Goal: Task Accomplishment & Management: Complete application form

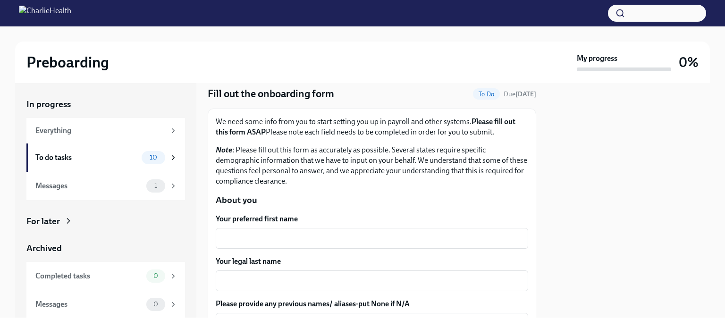
scroll to position [39, 0]
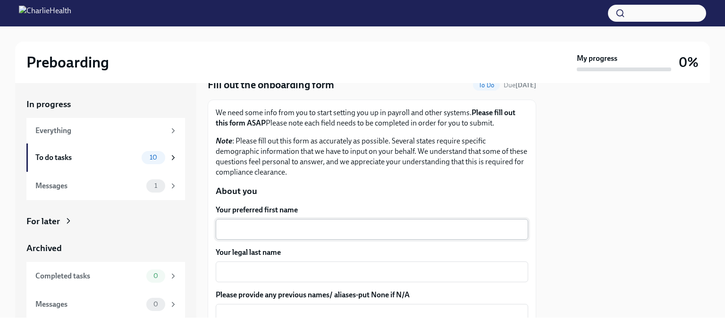
click at [321, 227] on textarea "Your preferred first name" at bounding box center [371, 229] width 301 height 11
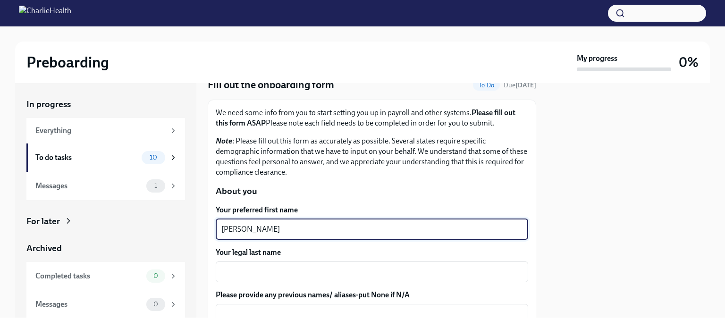
type textarea "[PERSON_NAME]"
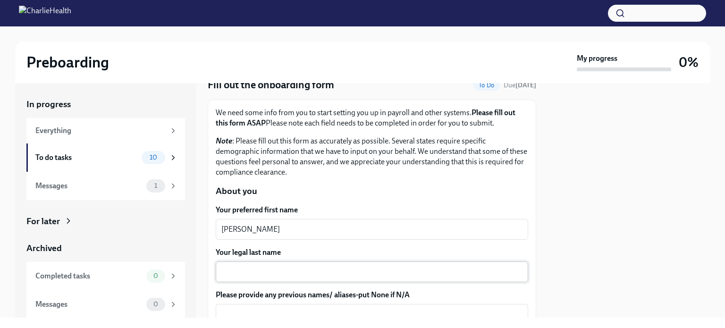
click at [270, 273] on textarea "Your legal last name" at bounding box center [371, 271] width 301 height 11
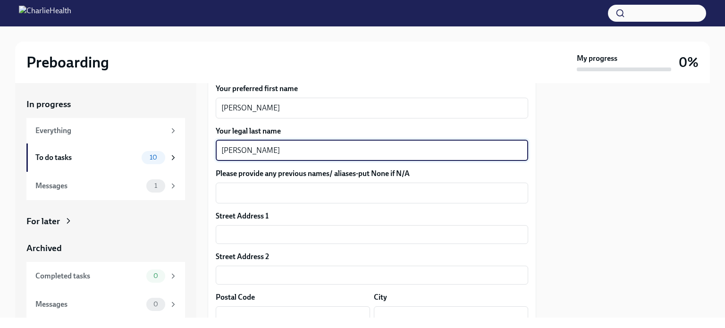
scroll to position [174, 0]
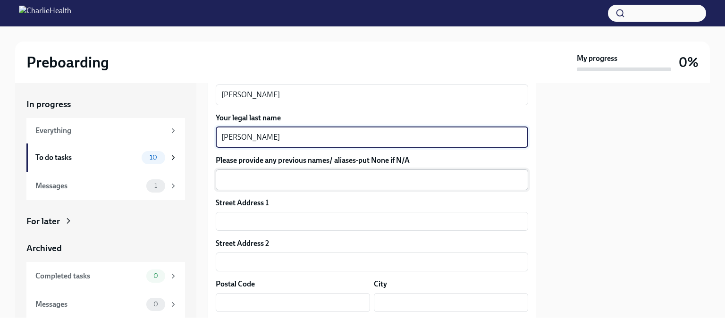
type textarea "[PERSON_NAME]"
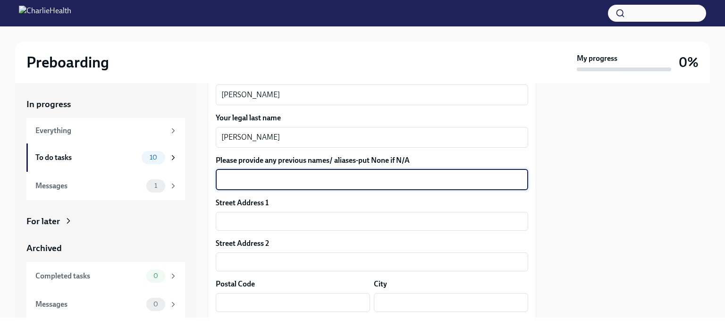
click at [279, 183] on textarea "Please provide any previous names/ aliases-put None if N/A" at bounding box center [371, 179] width 301 height 11
type textarea "[PERSON_NAME]"
click at [259, 220] on input "text" at bounding box center [372, 221] width 312 height 19
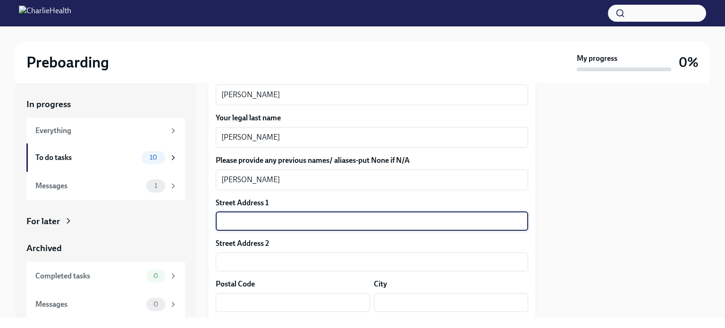
type input "[STREET_ADDRESS]"
type input "03102"
type input "[GEOGRAPHIC_DATA]"
type input "[US_STATE]"
type input "US"
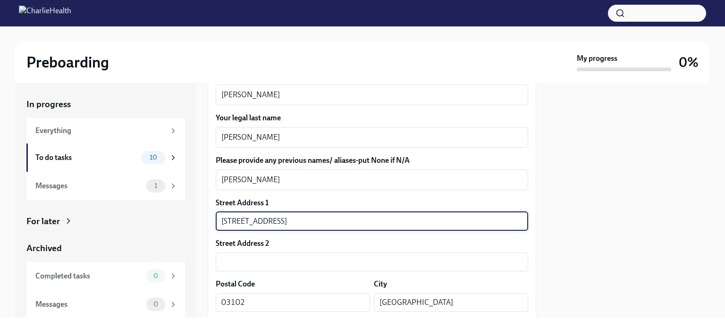
type input "[STREET_ADDRESS]"
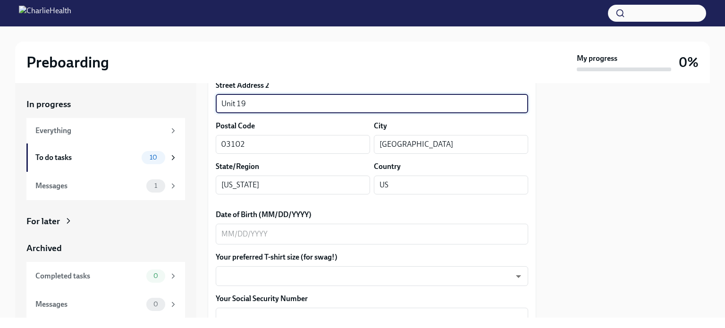
scroll to position [332, 0]
type input "Unit 19"
click at [311, 237] on textarea "Date of Birth (MM/DD/YYYY)" at bounding box center [371, 233] width 301 height 11
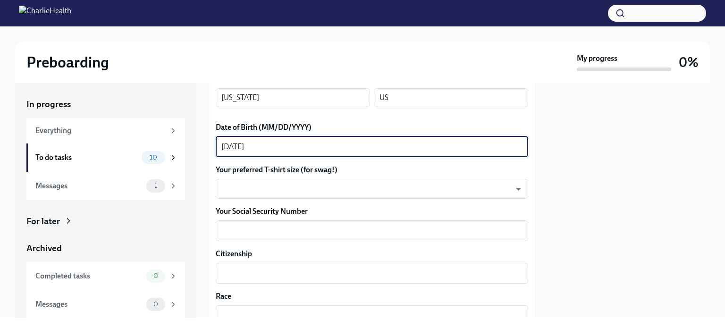
scroll to position [419, 0]
type textarea "[DATE]"
click at [398, 183] on body "Preboarding My progress 0% In progress Everything To do tasks 10 Messages 1 For…" at bounding box center [362, 164] width 725 height 328
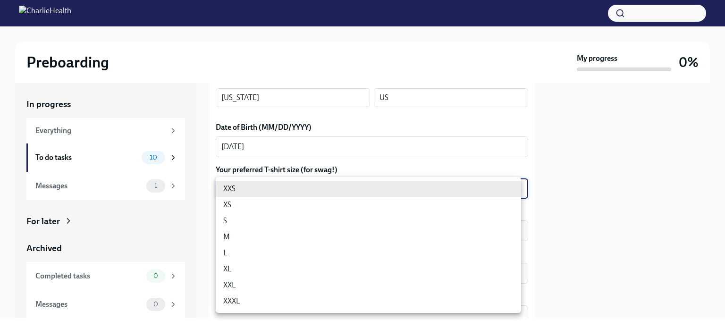
click at [368, 268] on li "XL" at bounding box center [368, 269] width 305 height 16
type input "tefiUEqpP"
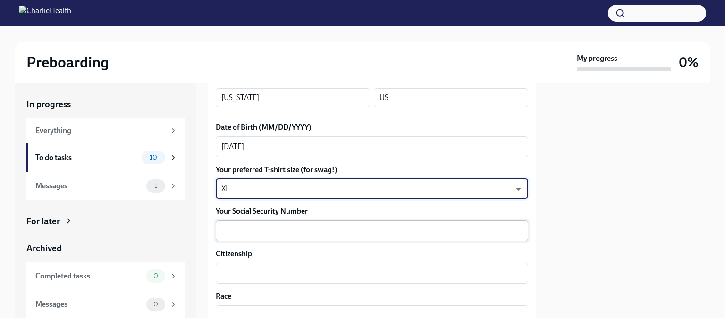
click at [340, 237] on div "x ​" at bounding box center [372, 230] width 312 height 21
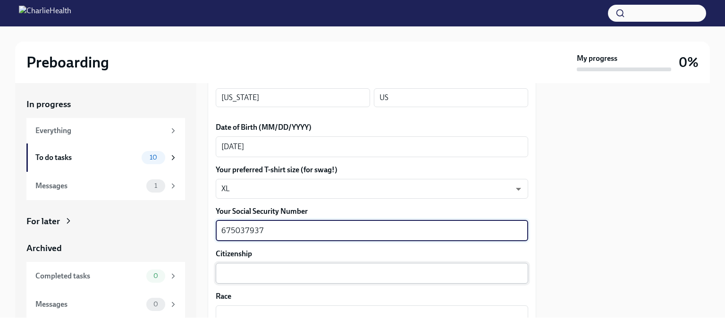
type textarea "675037937"
click at [327, 275] on textarea "Citizenship" at bounding box center [371, 273] width 301 height 11
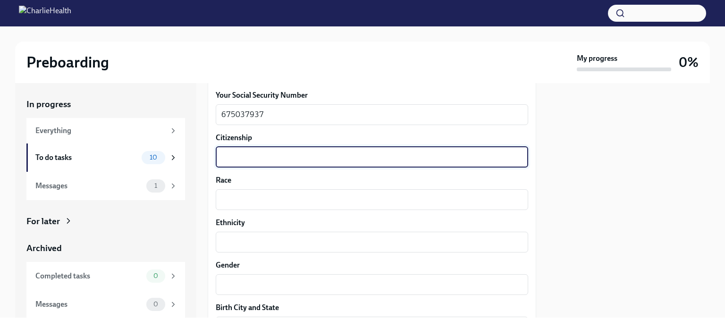
scroll to position [537, 0]
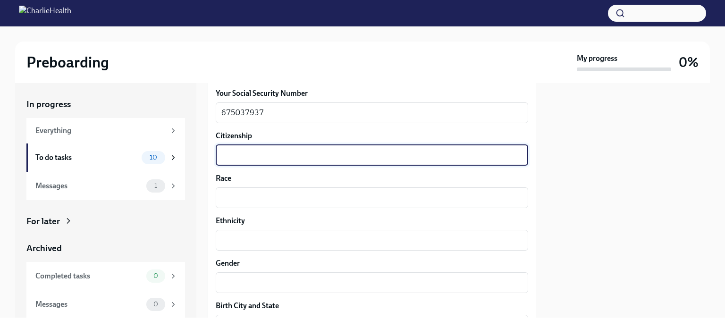
click at [281, 156] on textarea "Citizenship" at bounding box center [371, 155] width 301 height 11
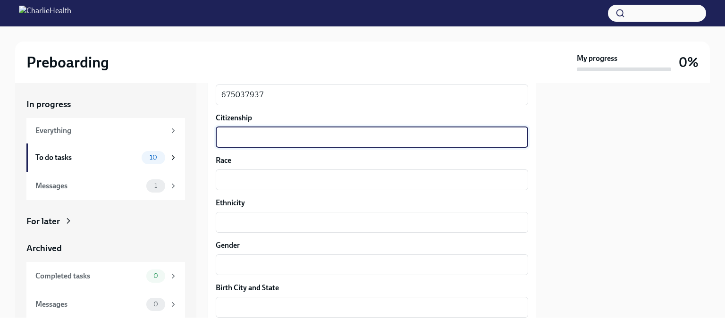
scroll to position [556, 0]
click at [259, 182] on textarea "Race" at bounding box center [371, 178] width 301 height 11
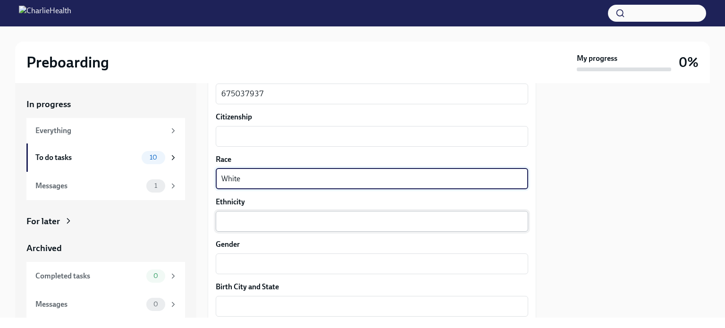
click at [253, 218] on textarea "Ethnicity" at bounding box center [371, 221] width 301 height 11
click at [246, 176] on textarea "White" at bounding box center [371, 178] width 301 height 11
type textarea "W"
type textarea "N"
click at [227, 136] on textarea "Citizenship" at bounding box center [371, 136] width 301 height 11
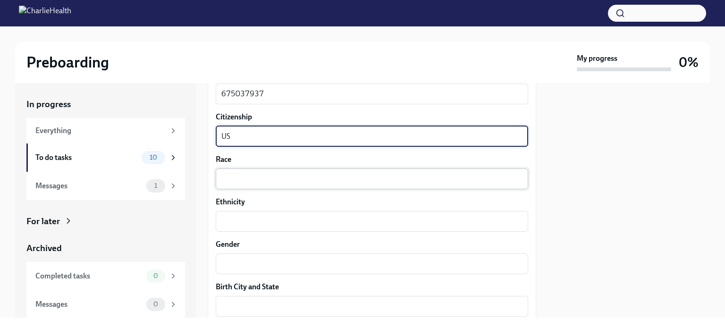
type textarea "US"
click at [236, 175] on textarea "Race" at bounding box center [371, 178] width 301 height 11
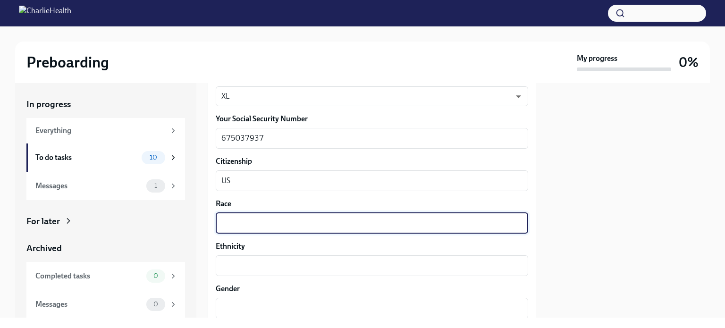
scroll to position [507, 0]
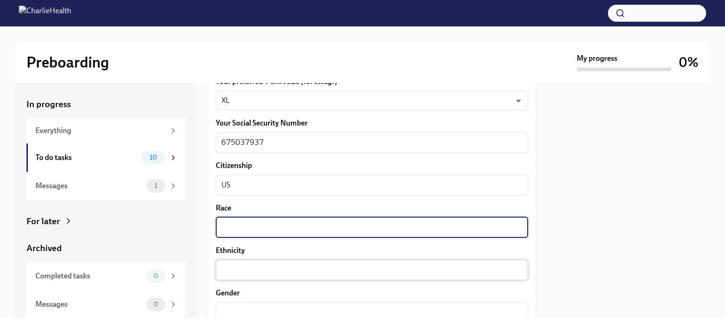
click at [300, 270] on textarea "Ethnicity" at bounding box center [371, 269] width 301 height 11
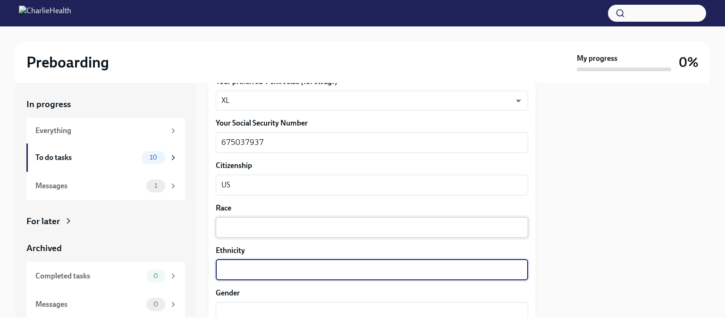
click at [286, 228] on textarea "Race" at bounding box center [371, 227] width 301 height 11
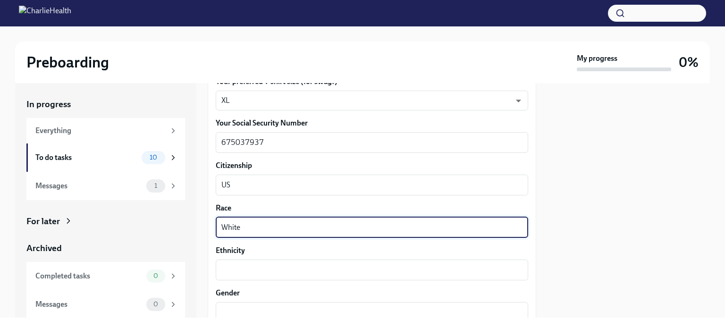
type textarea "White"
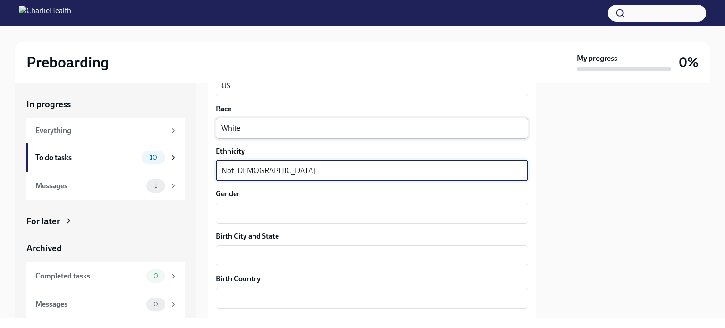
scroll to position [617, 0]
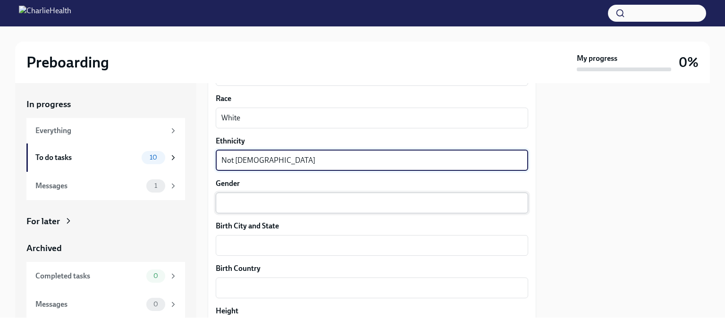
type textarea "Not [DEMOGRAPHIC_DATA]"
click at [271, 205] on textarea "Gender" at bounding box center [371, 202] width 301 height 11
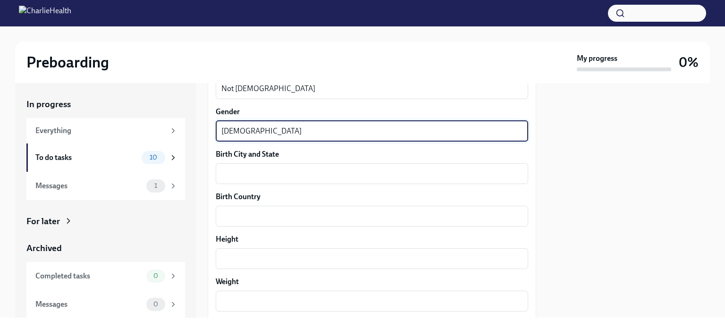
scroll to position [688, 0]
type textarea "[DEMOGRAPHIC_DATA]"
click at [260, 177] on textarea "Birth City and State" at bounding box center [371, 173] width 301 height 11
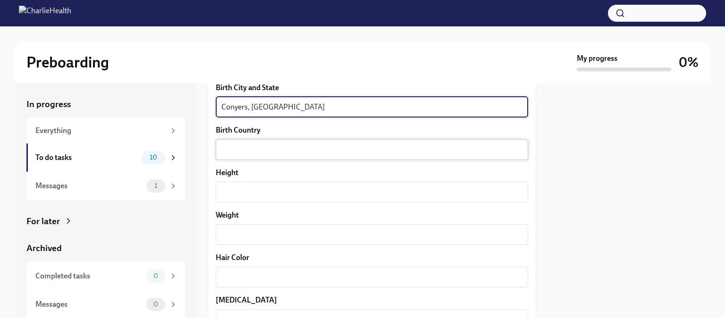
type textarea "Conyers, [GEOGRAPHIC_DATA]"
click at [254, 149] on textarea "Birth Country" at bounding box center [371, 149] width 301 height 11
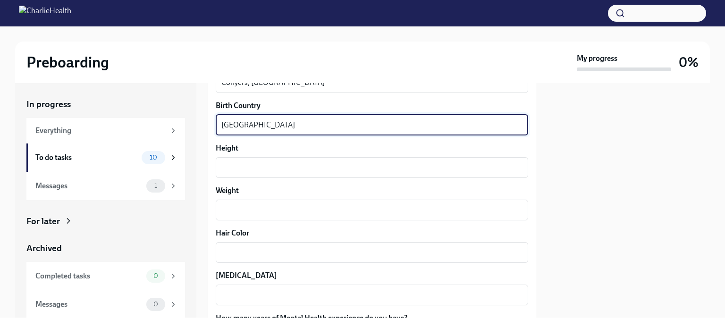
scroll to position [791, 0]
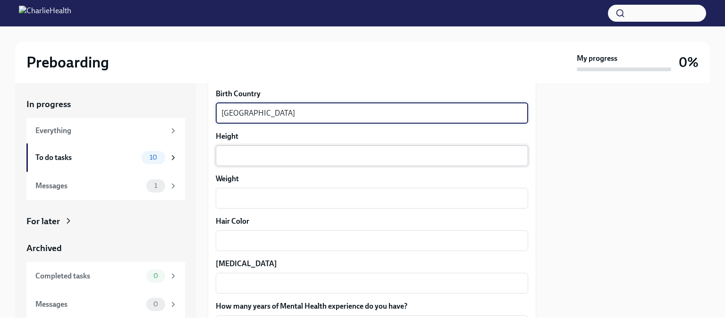
type textarea "[GEOGRAPHIC_DATA]"
click at [241, 157] on textarea "Height" at bounding box center [371, 155] width 301 height 11
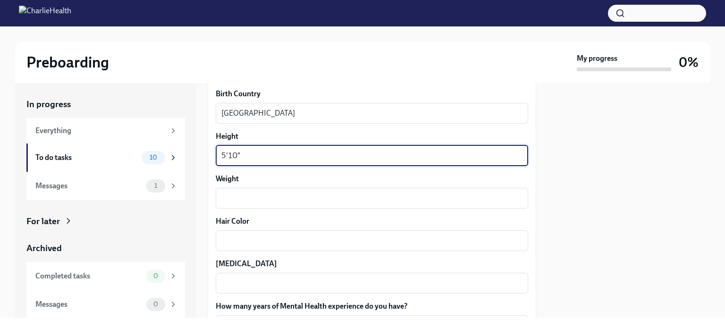
type textarea "5'10""
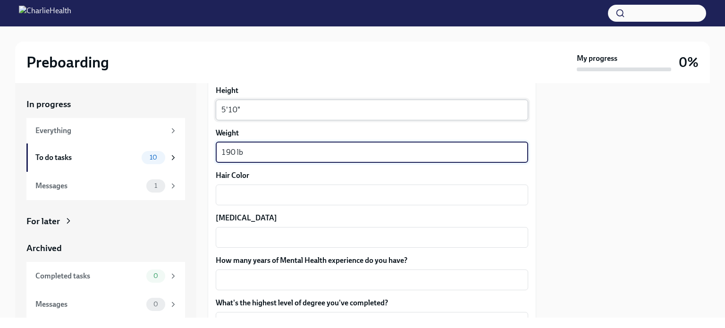
scroll to position [847, 0]
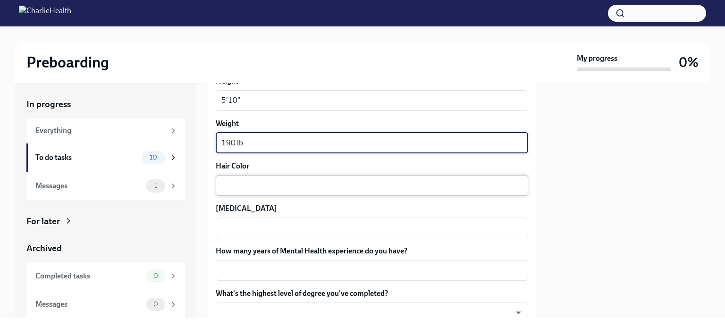
type textarea "190 lb"
click at [237, 180] on textarea "Hair Color" at bounding box center [371, 185] width 301 height 11
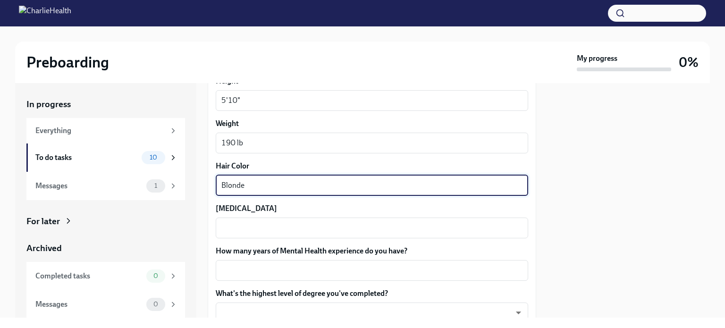
type textarea "Blonde"
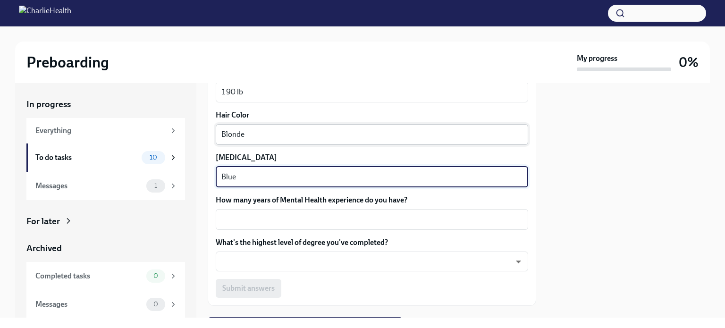
scroll to position [900, 0]
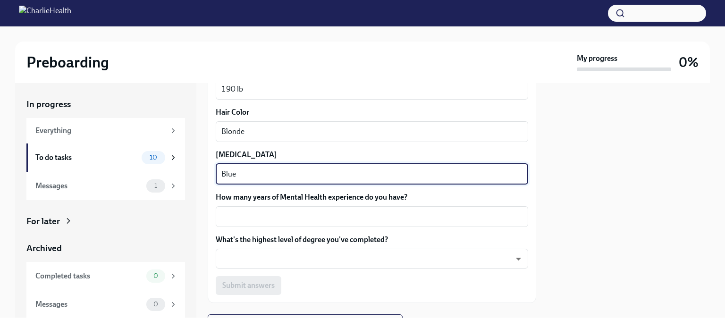
type textarea "Blue"
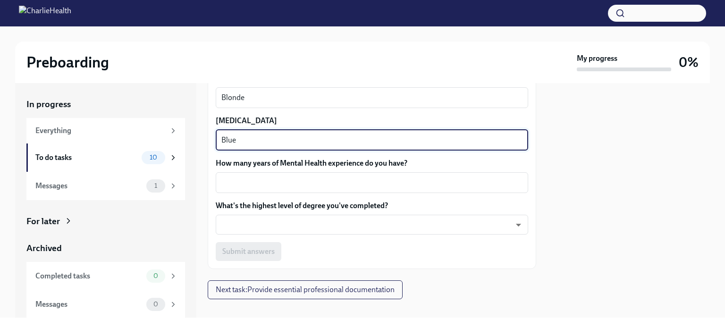
scroll to position [935, 0]
click at [276, 185] on textarea "How many years of Mental Health experience do you have?" at bounding box center [371, 182] width 301 height 11
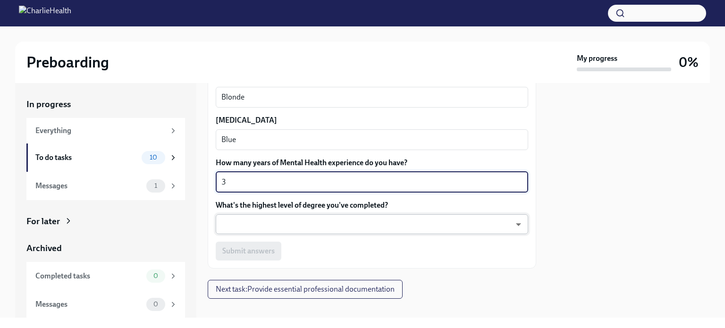
type textarea "3"
click at [261, 222] on body "Preboarding My progress 0% In progress Everything To do tasks 10 Messages 1 For…" at bounding box center [362, 164] width 725 height 328
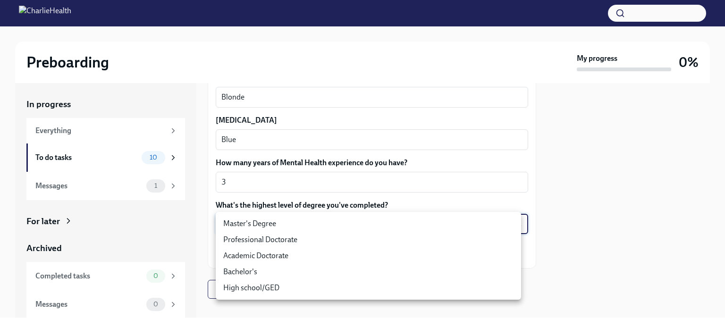
click at [249, 224] on li "Master's Degree" at bounding box center [368, 224] width 305 height 16
type input "2vBr-ghkD"
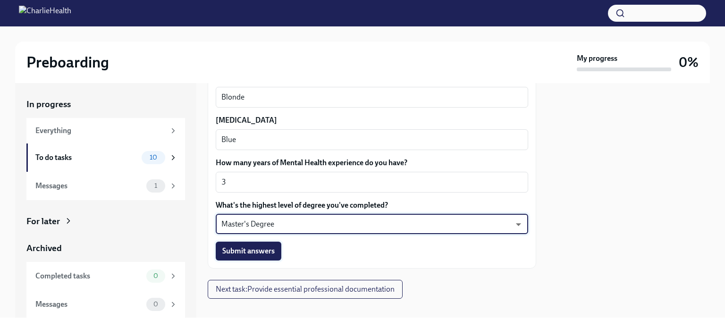
click at [262, 253] on span "Submit answers" at bounding box center [248, 250] width 52 height 9
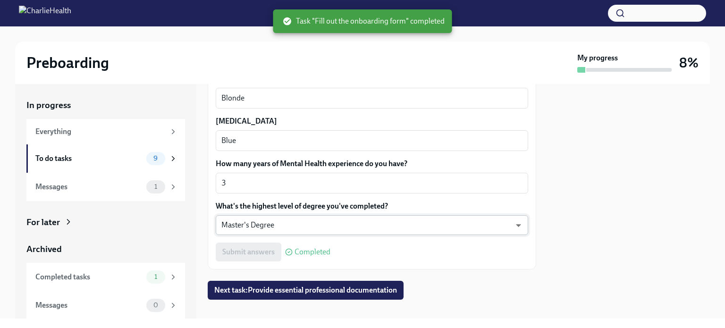
scroll to position [946, 0]
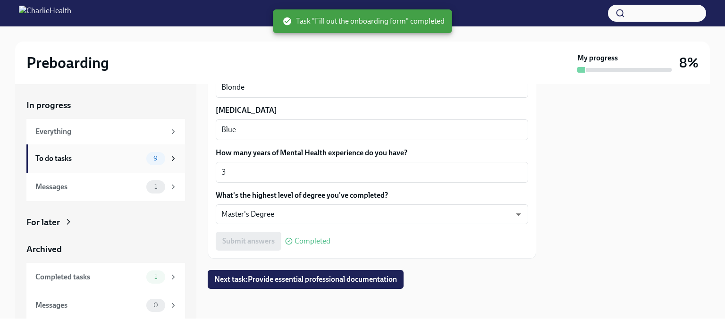
click at [128, 160] on div "To do tasks" at bounding box center [88, 158] width 107 height 10
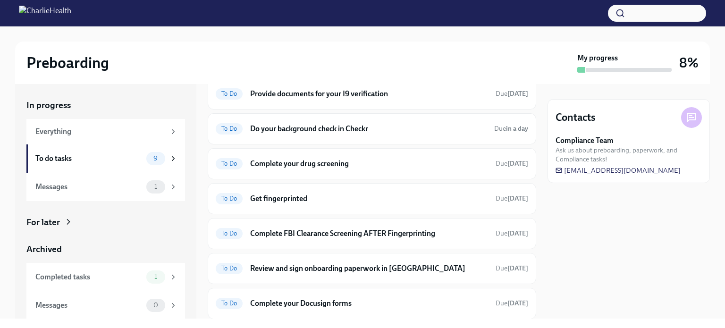
scroll to position [77, 0]
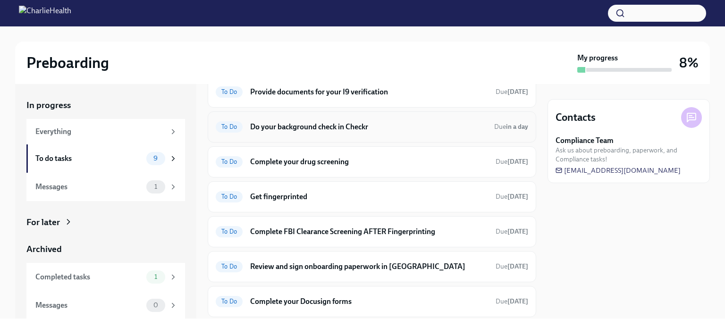
click at [377, 130] on h6 "Do your background check in Checkr" at bounding box center [368, 127] width 236 height 10
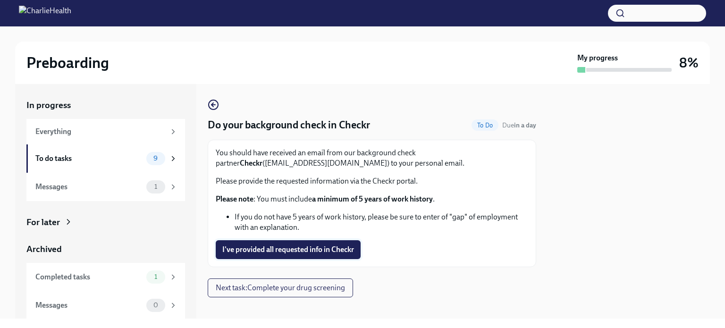
click at [328, 251] on span "I've provided all requested info in Checkr" at bounding box center [288, 249] width 132 height 9
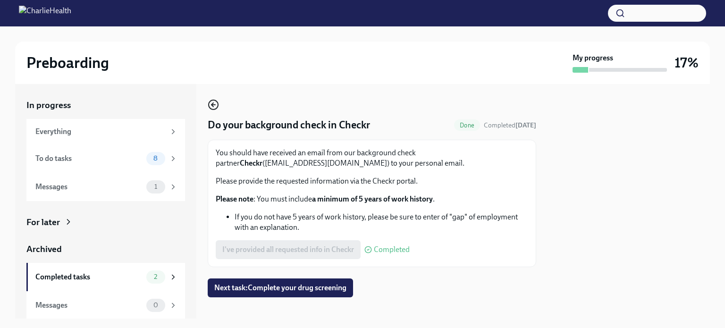
click at [212, 105] on icon "button" at bounding box center [213, 105] width 4 height 0
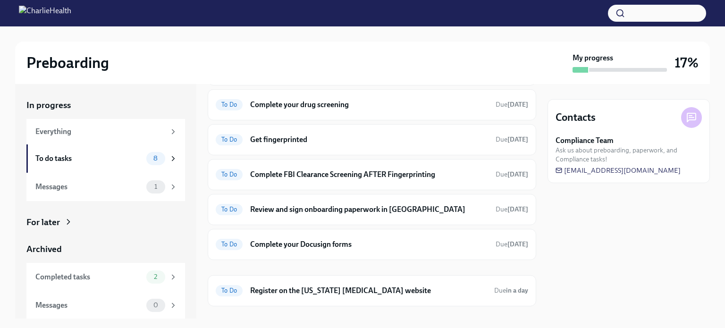
scroll to position [115, 0]
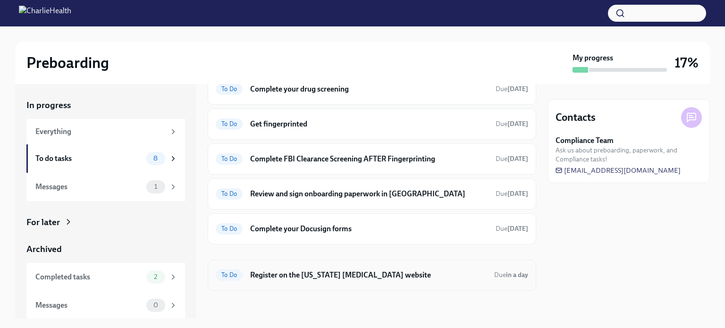
click at [332, 274] on h6 "Register on the [US_STATE] [MEDICAL_DATA] website" at bounding box center [368, 275] width 236 height 10
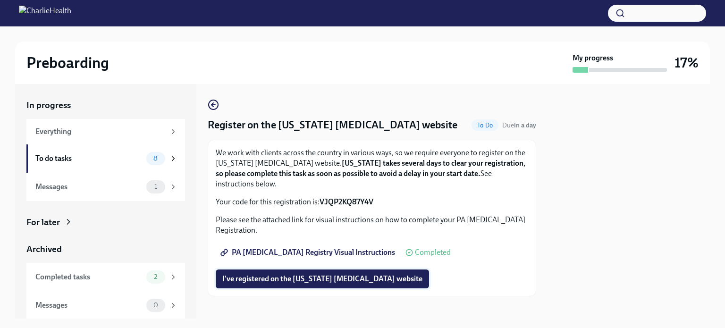
click at [312, 278] on span "I've registered on the [US_STATE] [MEDICAL_DATA] website" at bounding box center [322, 278] width 200 height 9
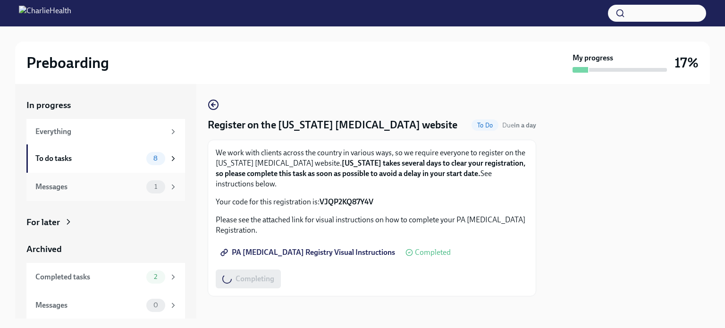
click at [106, 190] on div "Messages" at bounding box center [88, 187] width 107 height 10
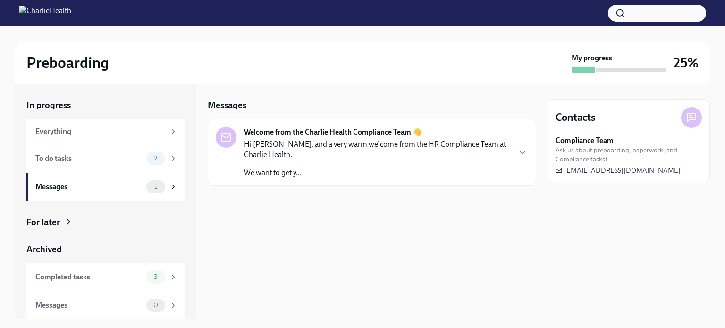
click at [340, 169] on p "We want to get y..." at bounding box center [376, 173] width 265 height 10
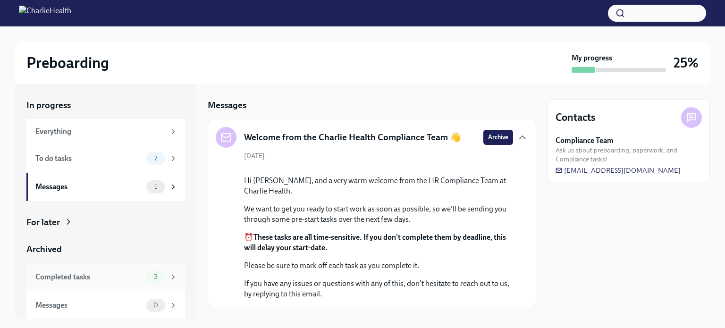
click at [109, 277] on div "Completed tasks" at bounding box center [88, 277] width 107 height 10
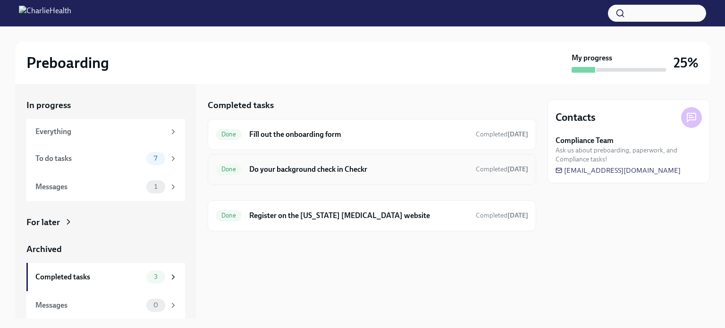
click at [390, 158] on div "Done Do your background check in Checkr Completed [DATE]" at bounding box center [372, 169] width 328 height 31
click at [368, 173] on h6 "Do your background check in Checkr" at bounding box center [358, 169] width 219 height 10
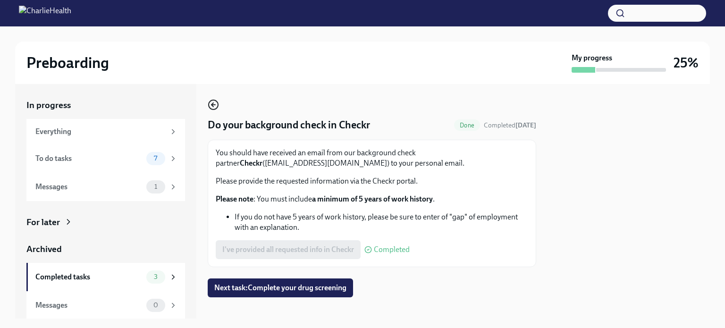
click at [216, 103] on icon "button" at bounding box center [213, 104] width 11 height 11
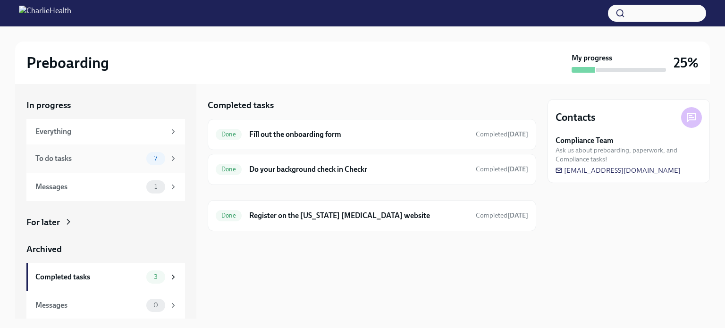
click at [108, 154] on div "To do tasks" at bounding box center [88, 158] width 107 height 10
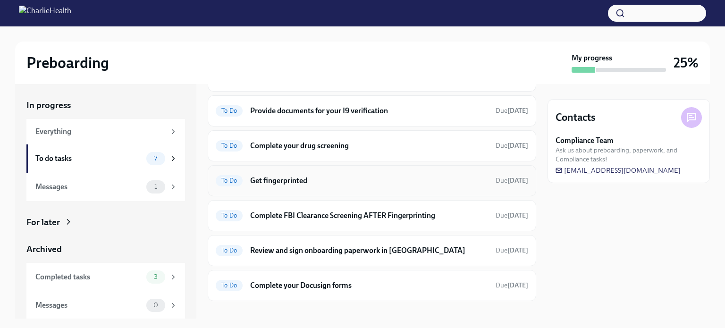
scroll to position [69, 0]
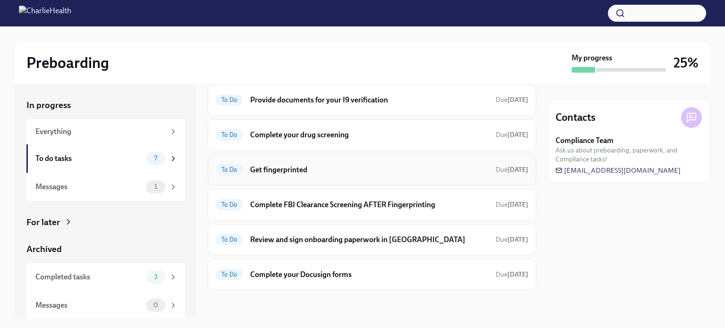
click at [358, 171] on h6 "Get fingerprinted" at bounding box center [369, 170] width 238 height 10
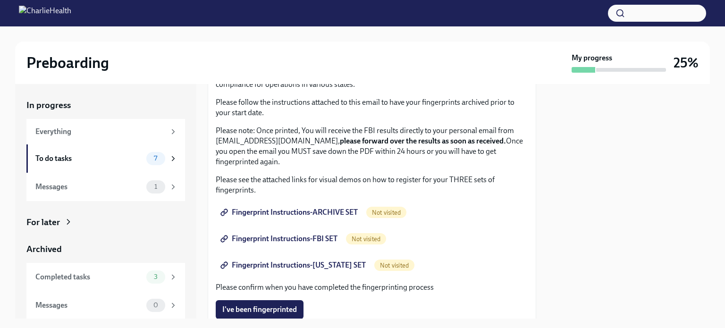
scroll to position [79, 0]
click at [277, 203] on link "Fingerprint Instructions-ARCHIVE SET" at bounding box center [290, 211] width 149 height 19
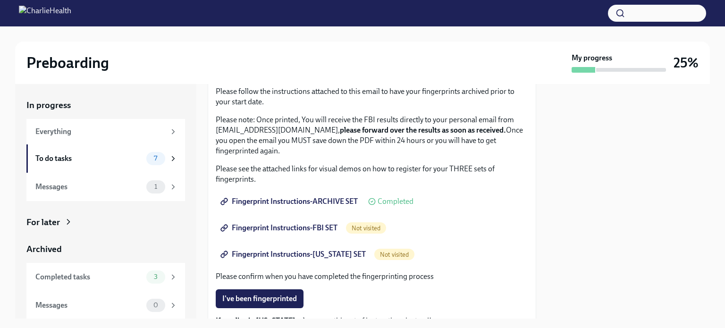
scroll to position [28, 0]
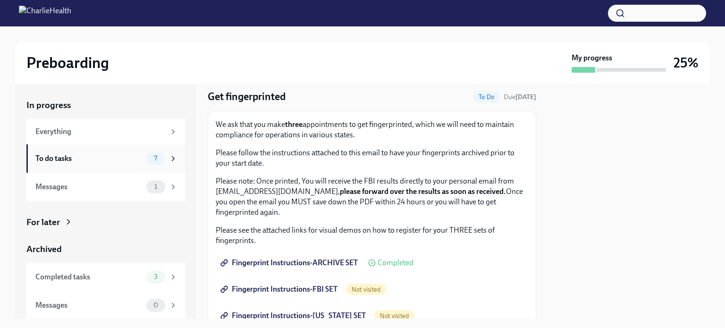
click at [153, 161] on span "7" at bounding box center [155, 158] width 15 height 7
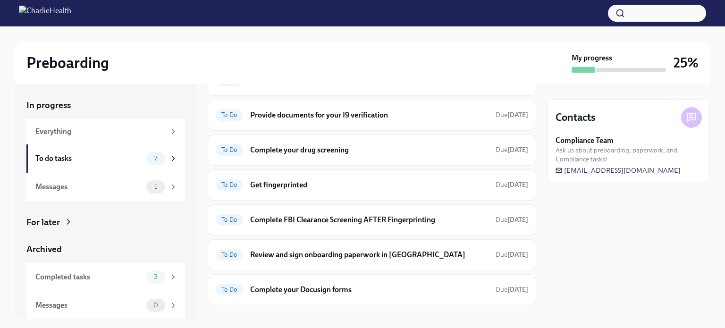
scroll to position [55, 0]
click at [380, 160] on div "To Do Complete your drug screening Due [DATE]" at bounding box center [372, 149] width 328 height 31
click at [376, 153] on h6 "Complete your drug screening" at bounding box center [369, 149] width 238 height 10
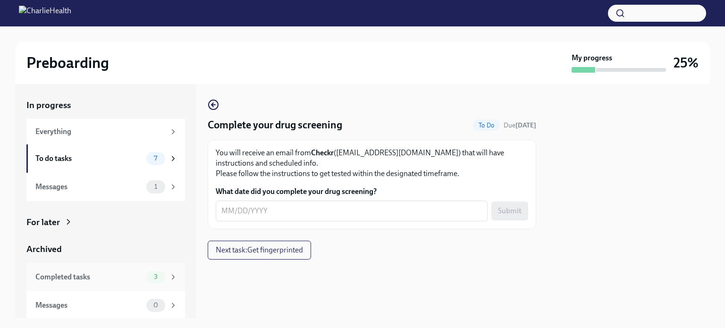
click at [97, 275] on div "Completed tasks" at bounding box center [88, 277] width 107 height 10
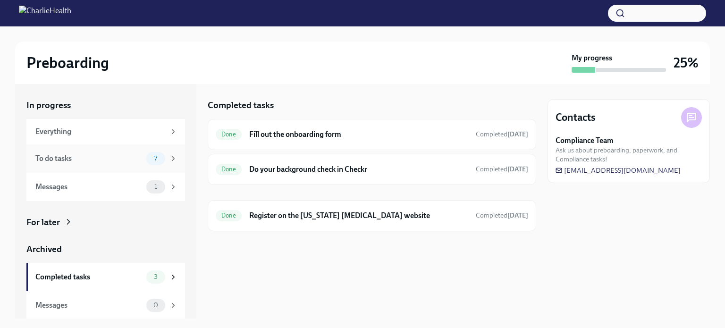
click at [85, 156] on div "To do tasks" at bounding box center [88, 158] width 107 height 10
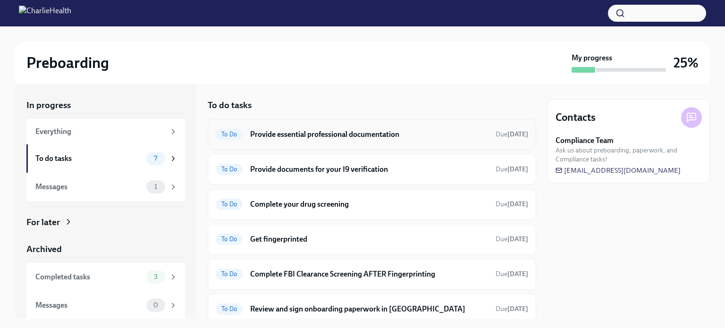
click at [406, 132] on h6 "Provide essential professional documentation" at bounding box center [369, 134] width 238 height 10
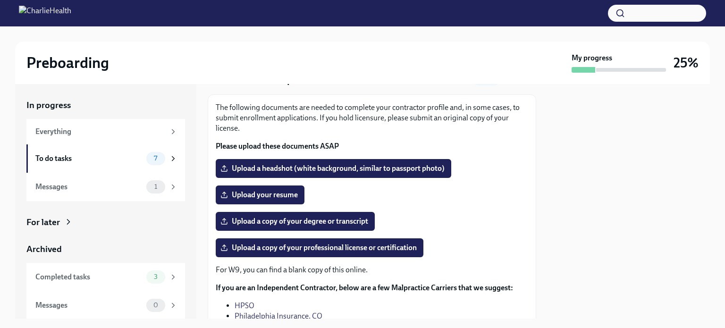
scroll to position [38, 0]
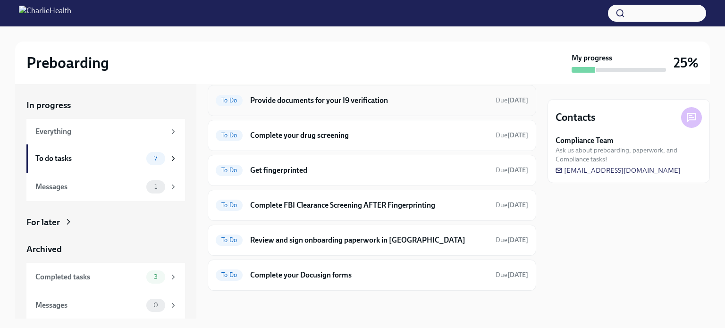
scroll to position [69, 0]
click at [357, 270] on h6 "Complete your Docusign forms" at bounding box center [369, 274] width 238 height 10
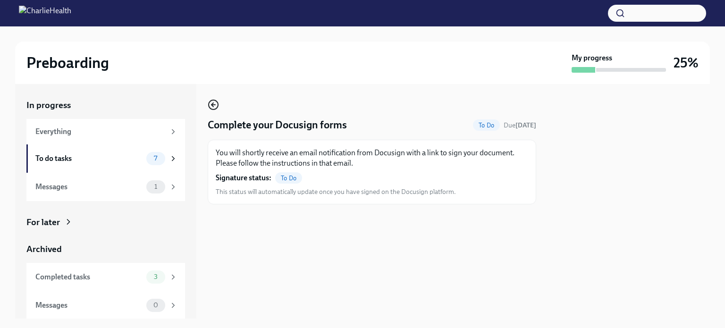
click at [211, 104] on icon "button" at bounding box center [213, 104] width 11 height 11
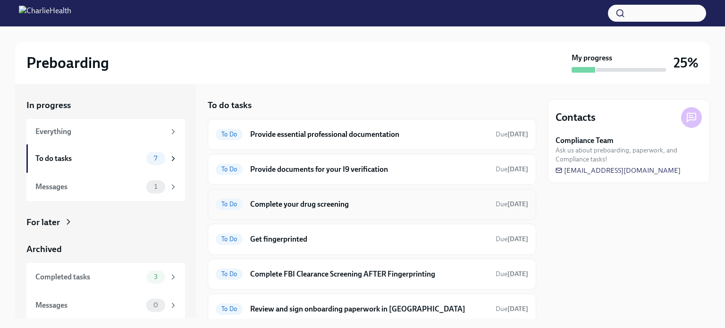
click at [324, 207] on h6 "Complete your drug screening" at bounding box center [369, 204] width 238 height 10
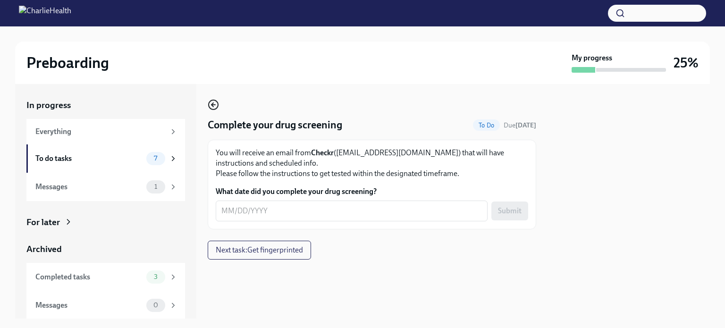
click at [215, 104] on icon "button" at bounding box center [213, 104] width 11 height 11
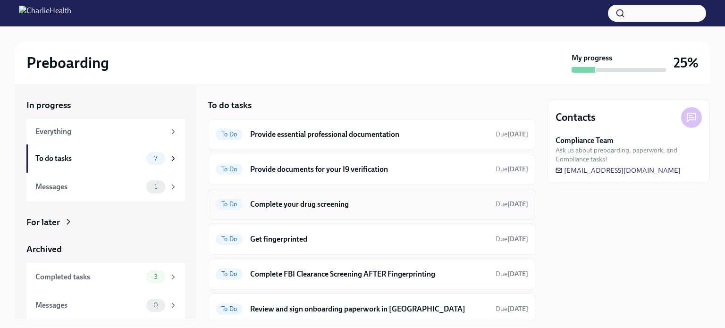
click at [306, 213] on div "To Do Complete your drug screening Due [DATE]" at bounding box center [372, 204] width 328 height 31
click at [296, 208] on h6 "Complete your drug screening" at bounding box center [369, 204] width 238 height 10
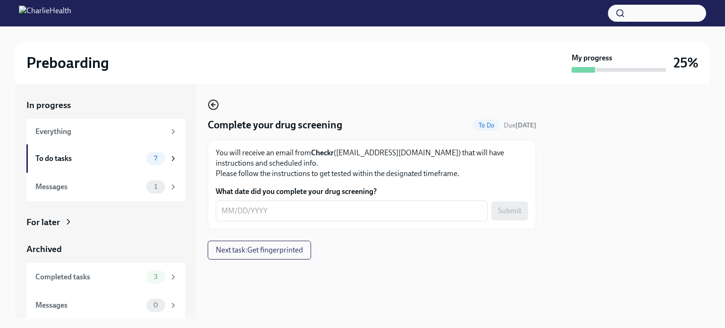
click at [210, 103] on icon "button" at bounding box center [213, 104] width 11 height 11
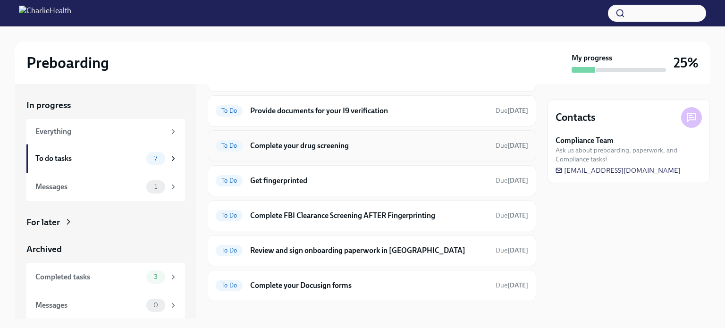
scroll to position [59, 0]
click at [345, 247] on h6 "Review and sign onboarding paperwork in [GEOGRAPHIC_DATA]" at bounding box center [369, 249] width 238 height 10
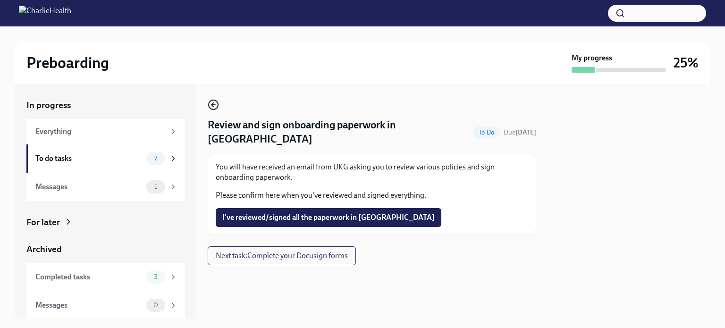
click at [215, 106] on icon "button" at bounding box center [213, 104] width 11 height 11
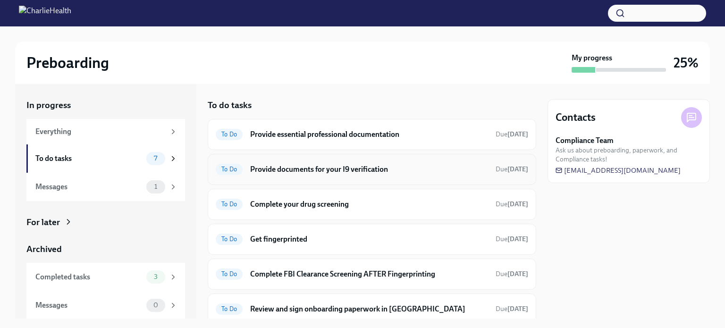
click at [399, 172] on h6 "Provide documents for your I9 verification" at bounding box center [369, 169] width 238 height 10
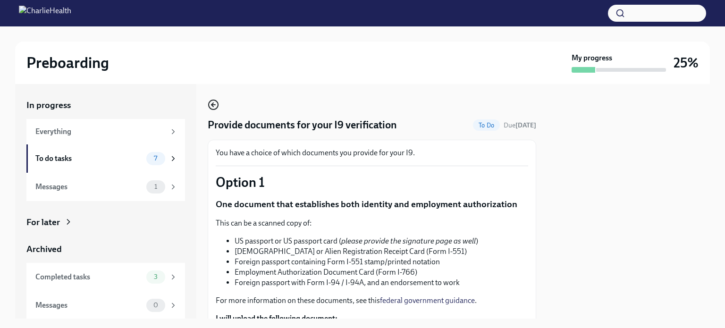
click at [212, 105] on icon "button" at bounding box center [213, 105] width 4 height 0
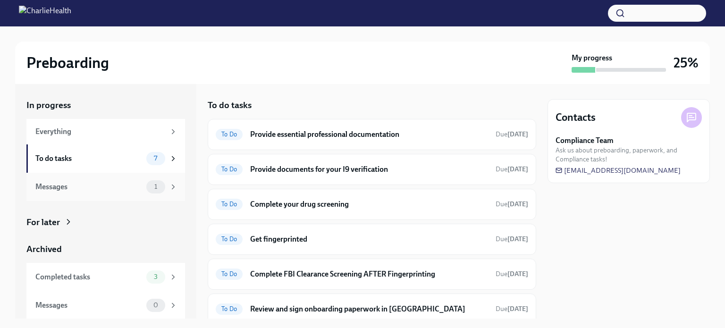
click at [124, 187] on div "Messages" at bounding box center [88, 187] width 107 height 10
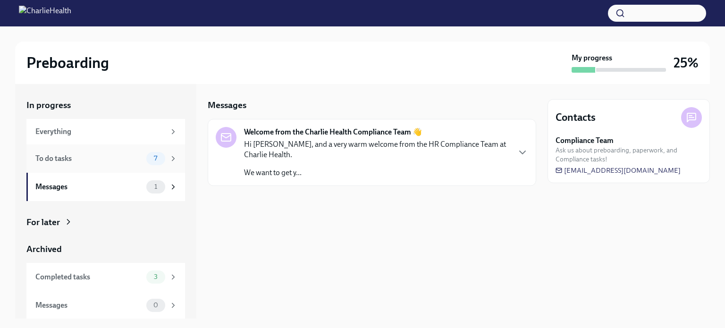
click at [118, 165] on div "To do tasks 7" at bounding box center [105, 158] width 159 height 28
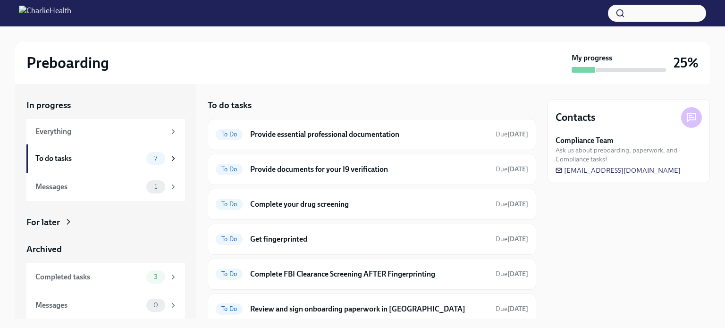
scroll to position [0, 0]
click at [64, 222] on icon at bounding box center [68, 221] width 9 height 9
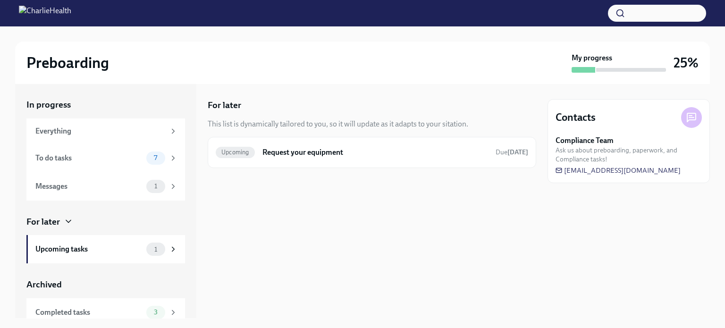
click at [67, 222] on icon at bounding box center [68, 221] width 9 height 9
click at [67, 220] on icon at bounding box center [68, 221] width 9 height 9
click at [93, 168] on div "To do tasks 7" at bounding box center [105, 158] width 159 height 28
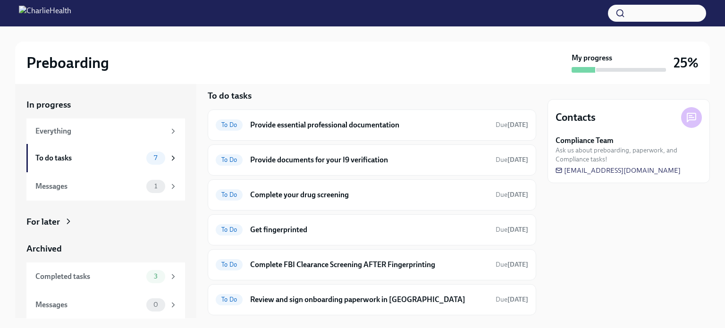
scroll to position [9, 0]
drag, startPoint x: 377, startPoint y: 4, endPoint x: 238, endPoint y: -49, distance: 148.5
click at [238, 0] on html "Preboarding My progress 25% In progress Everything To do tasks 7 Messages 1 For…" at bounding box center [362, 164] width 725 height 328
click at [490, 64] on div "Preboarding" at bounding box center [296, 62] width 541 height 19
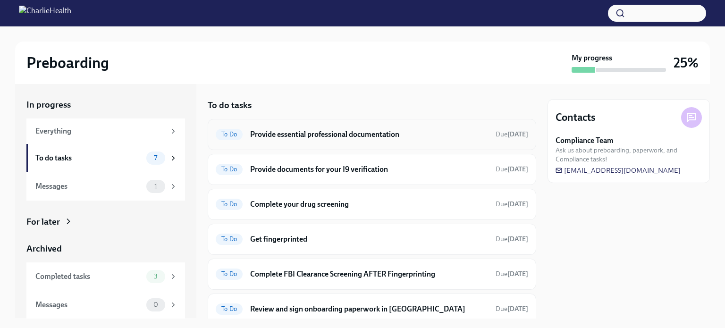
scroll to position [0, 0]
